Goal: Information Seeking & Learning: Learn about a topic

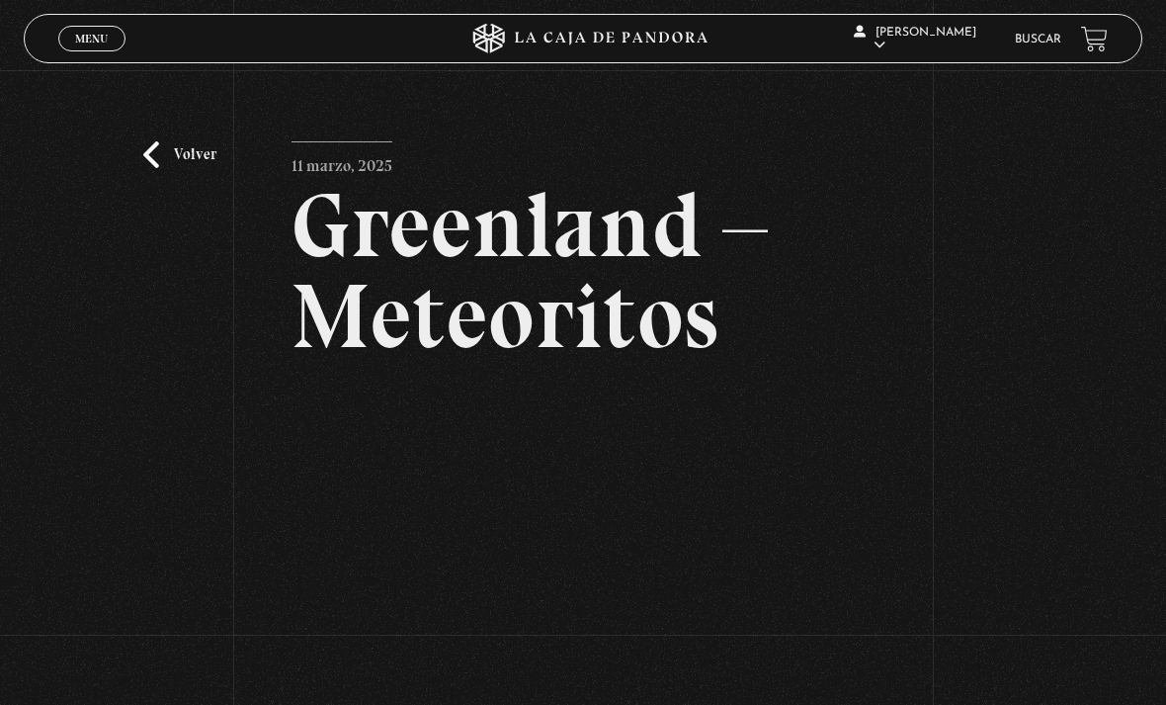
click at [1032, 35] on link "Buscar" at bounding box center [1038, 40] width 46 height 12
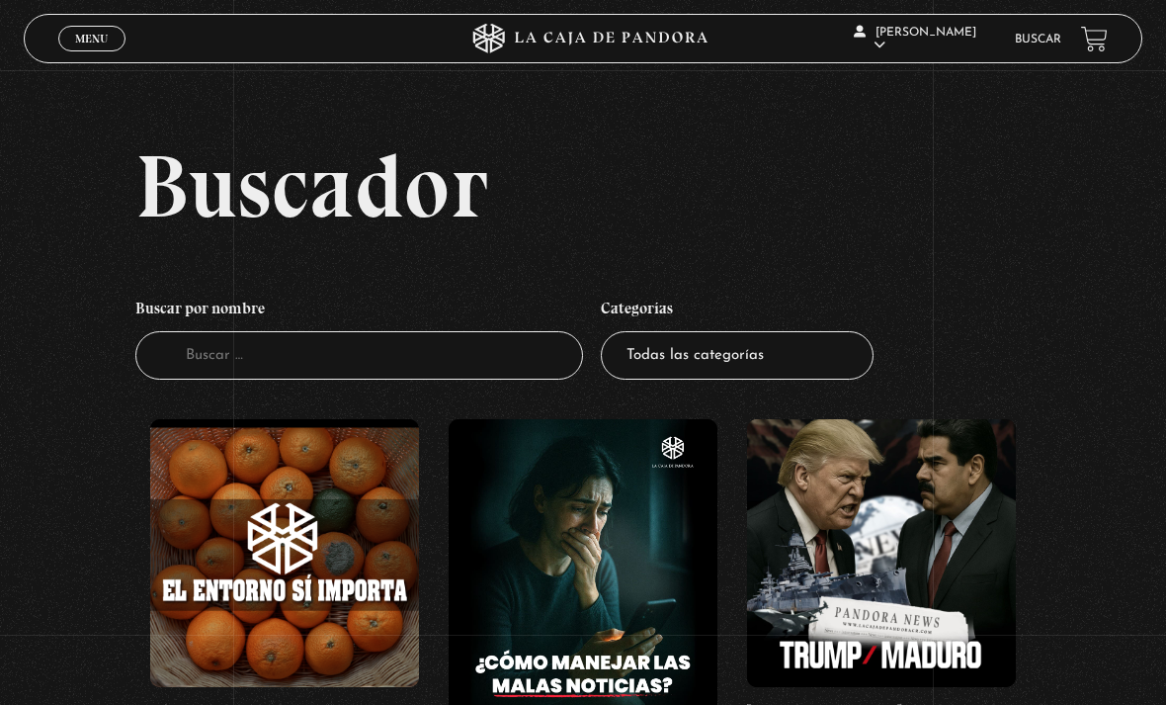
click at [804, 359] on select "Todas las categorías 11:11 Humanitario (1) Amo los [DATE] (4) Análisis de serie…" at bounding box center [737, 355] width 273 height 48
select select "mundo-espiritual"
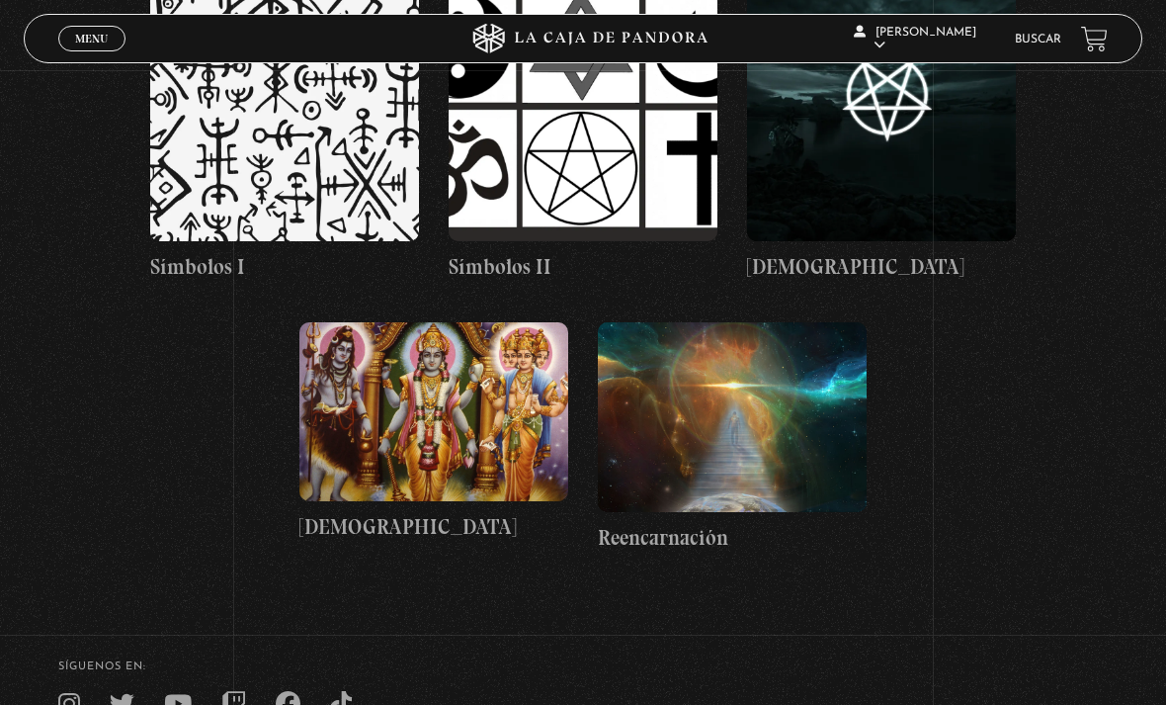
scroll to position [2265, 0]
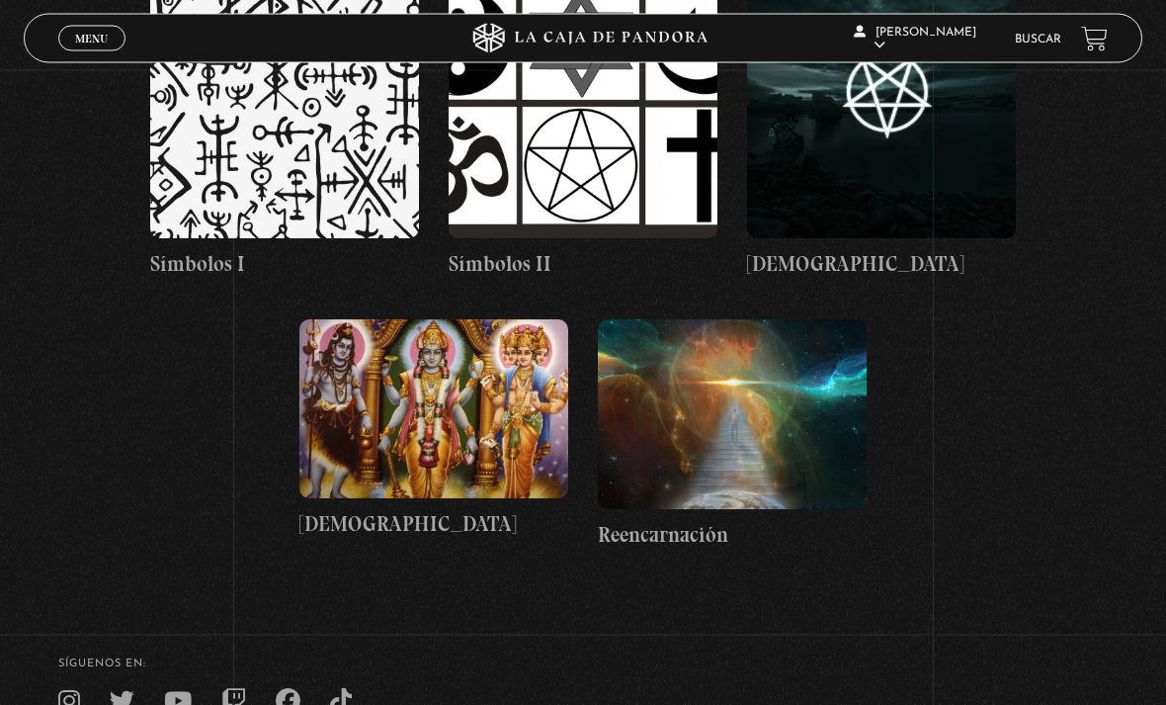
click at [426, 375] on figure at bounding box center [434, 409] width 269 height 179
